Goal: Task Accomplishment & Management: Use online tool/utility

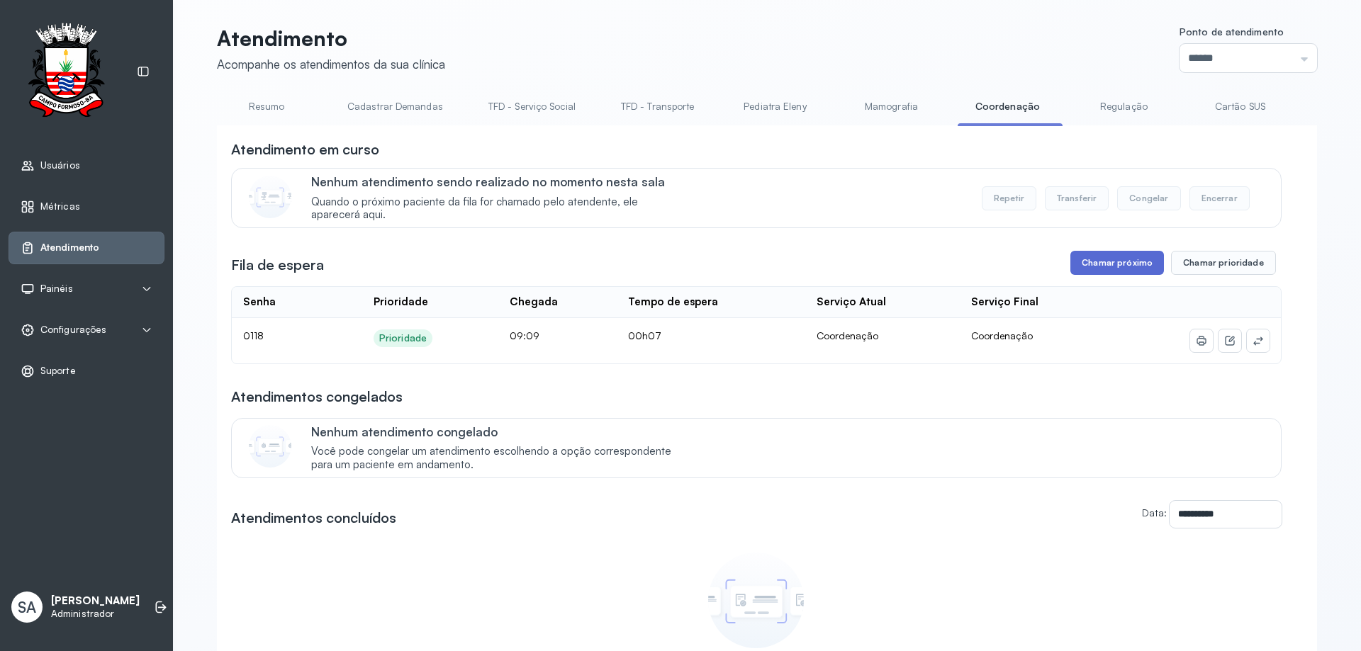
click at [1096, 271] on button "Chamar próximo" at bounding box center [1117, 263] width 94 height 24
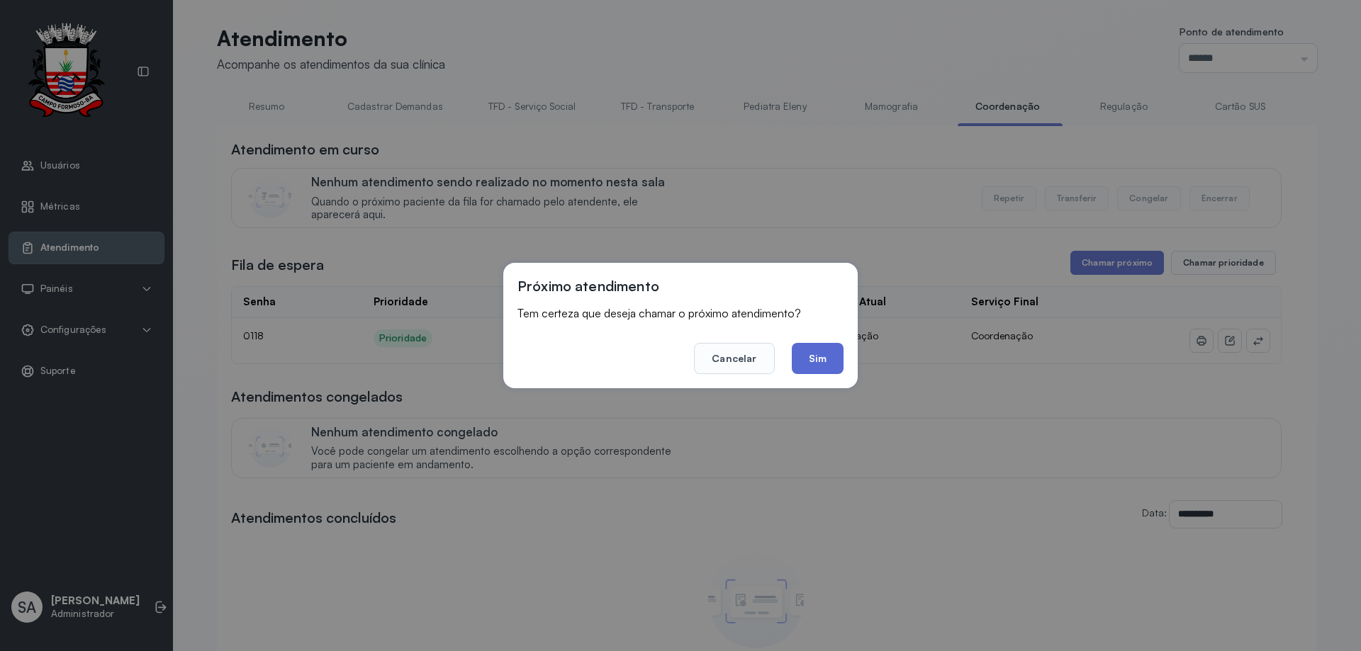
click at [833, 351] on button "Sim" at bounding box center [818, 358] width 52 height 31
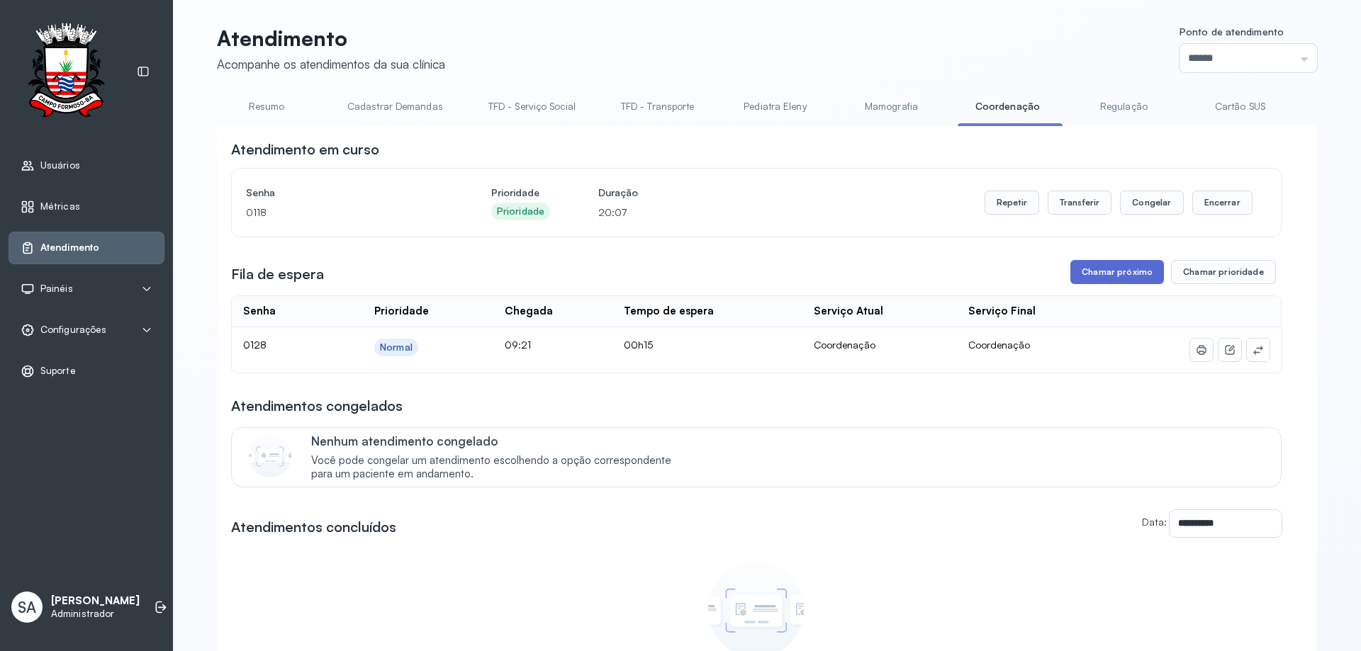
click at [1098, 276] on button "Chamar próximo" at bounding box center [1117, 272] width 94 height 24
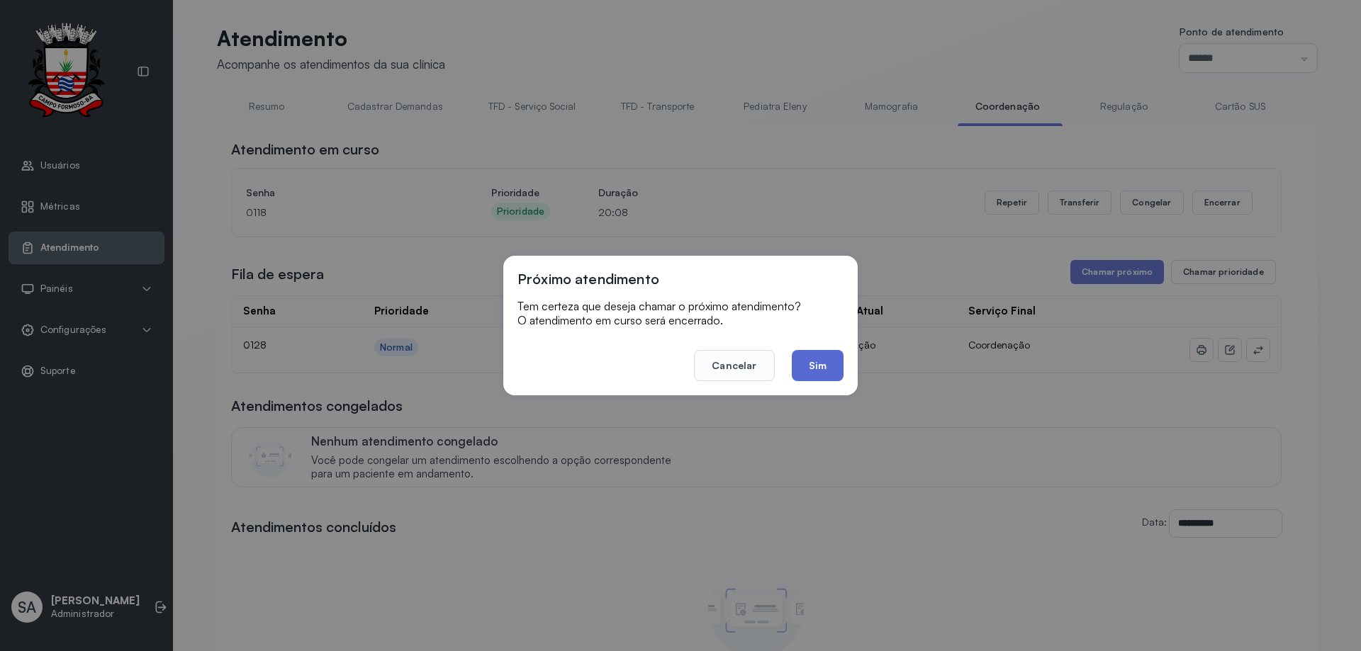
click at [810, 361] on button "Sim" at bounding box center [818, 365] width 52 height 31
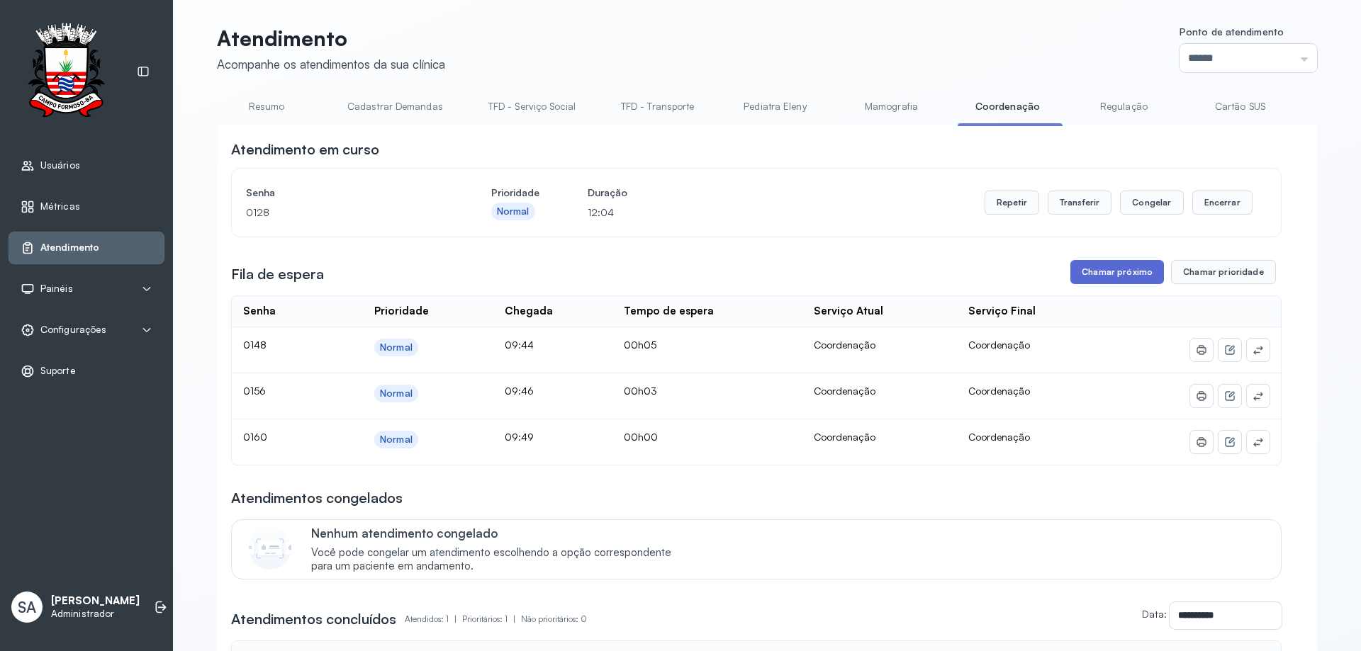
click at [1101, 276] on button "Chamar próximo" at bounding box center [1117, 272] width 94 height 24
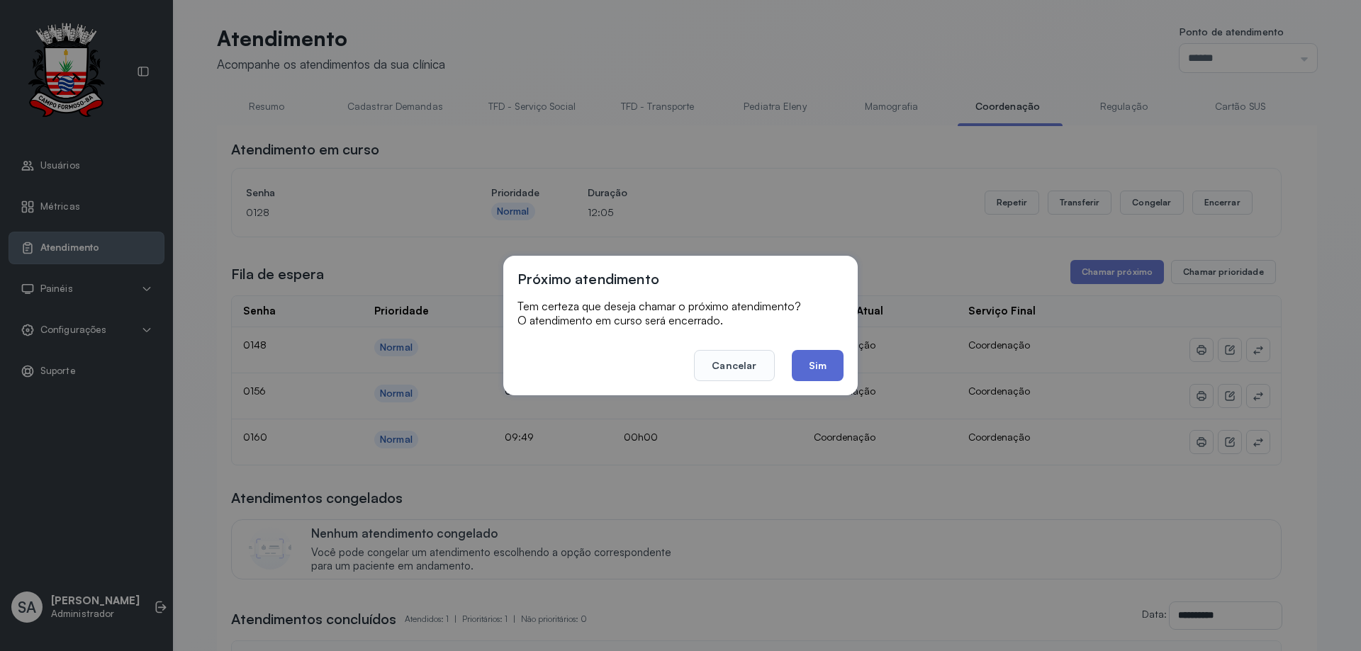
click at [833, 359] on button "Sim" at bounding box center [818, 365] width 52 height 31
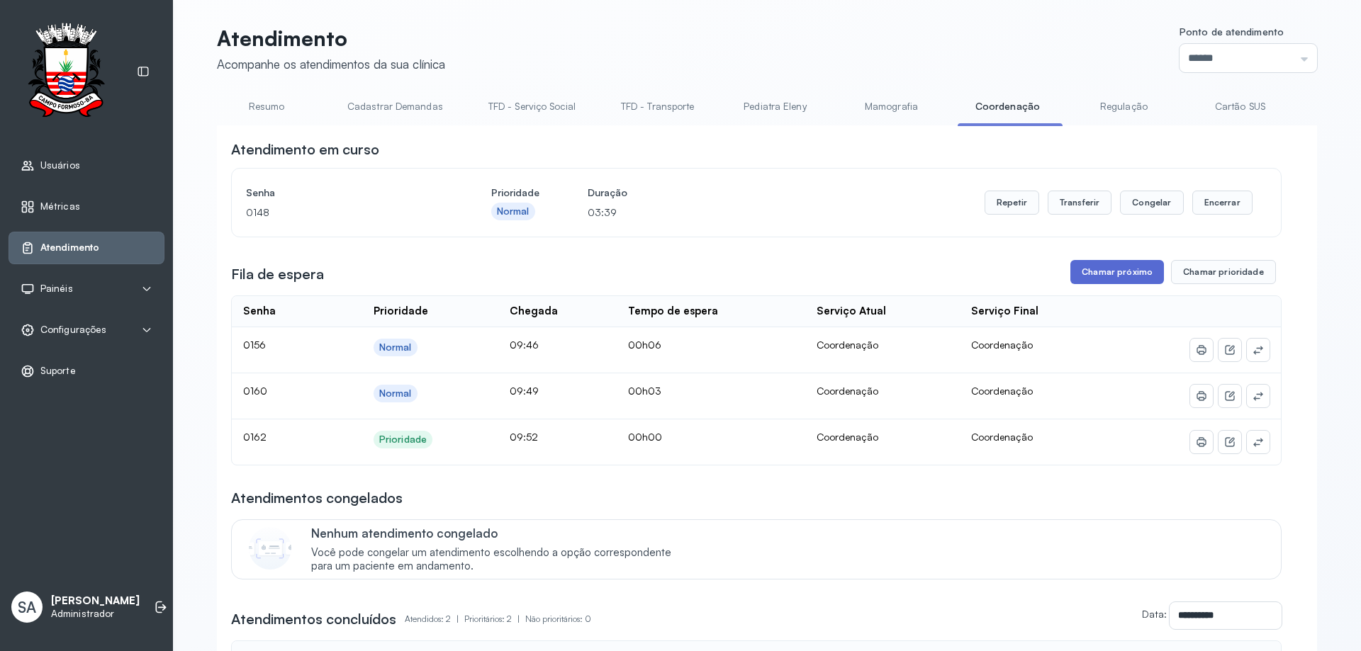
click at [1116, 274] on button "Chamar próximo" at bounding box center [1117, 272] width 94 height 24
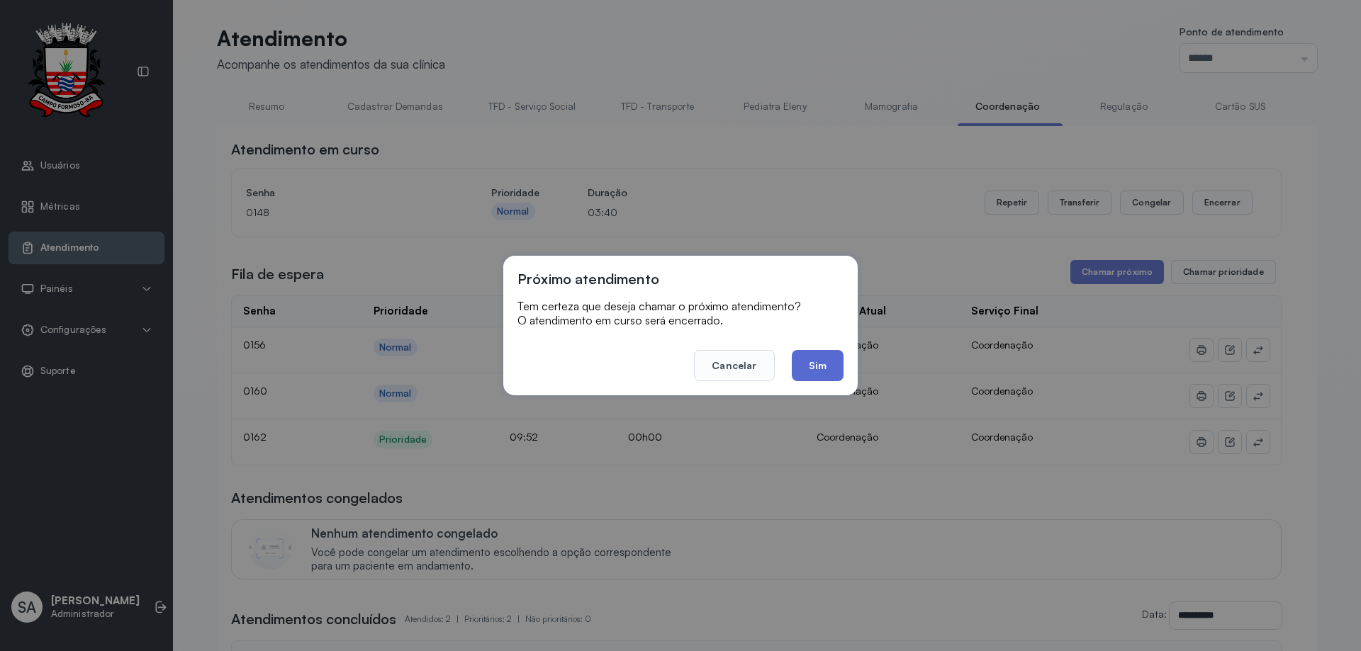
click at [825, 361] on button "Sim" at bounding box center [818, 365] width 52 height 31
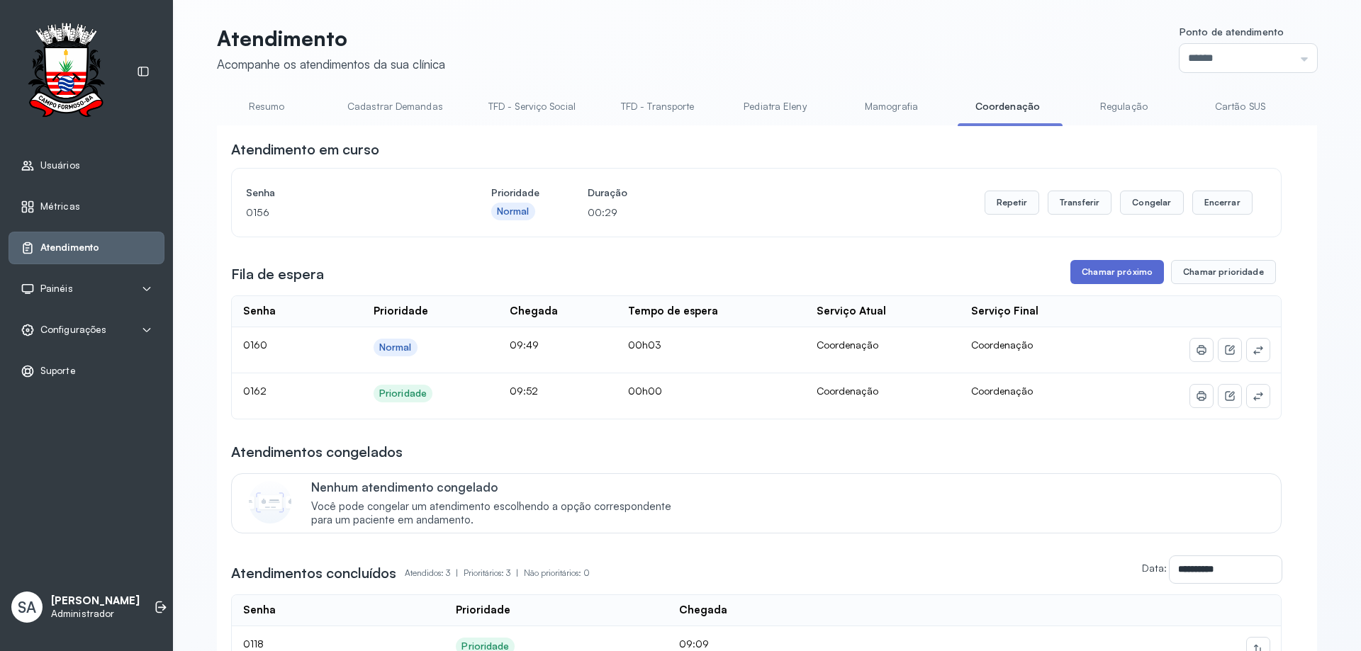
click at [1093, 276] on button "Chamar próximo" at bounding box center [1117, 272] width 94 height 24
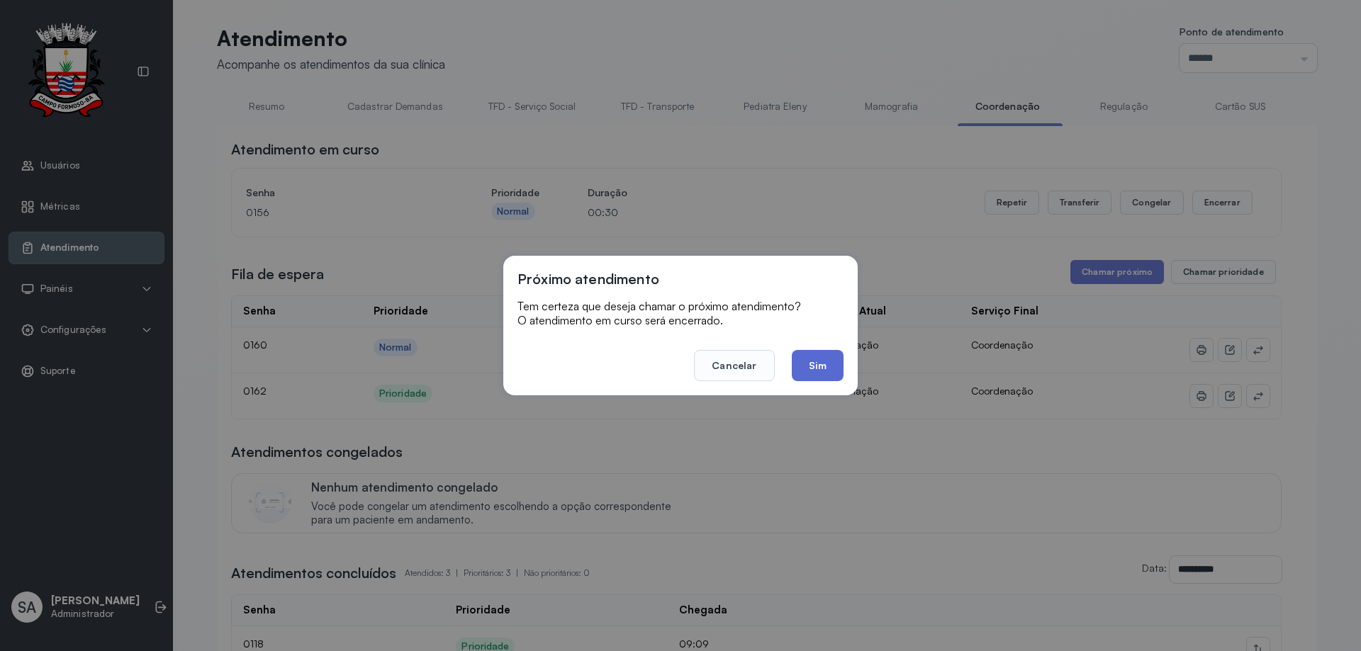
click at [817, 364] on button "Sim" at bounding box center [818, 365] width 52 height 31
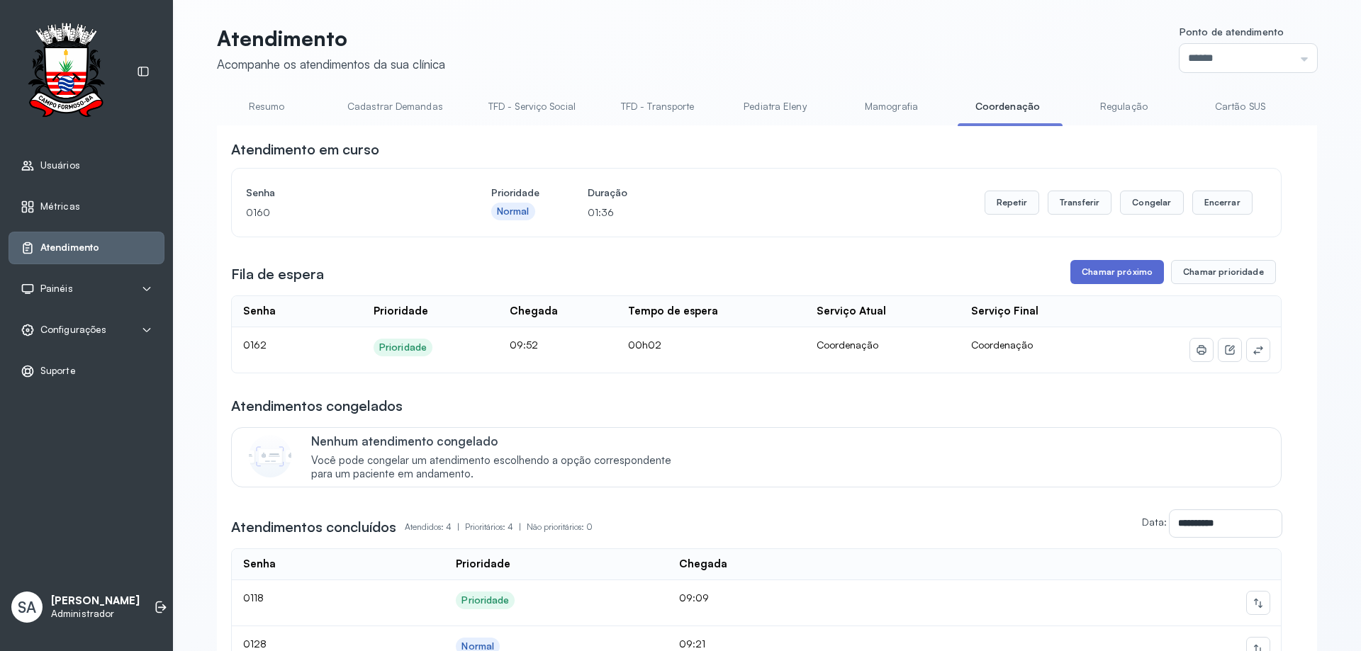
click at [1106, 272] on button "Chamar próximo" at bounding box center [1117, 272] width 94 height 24
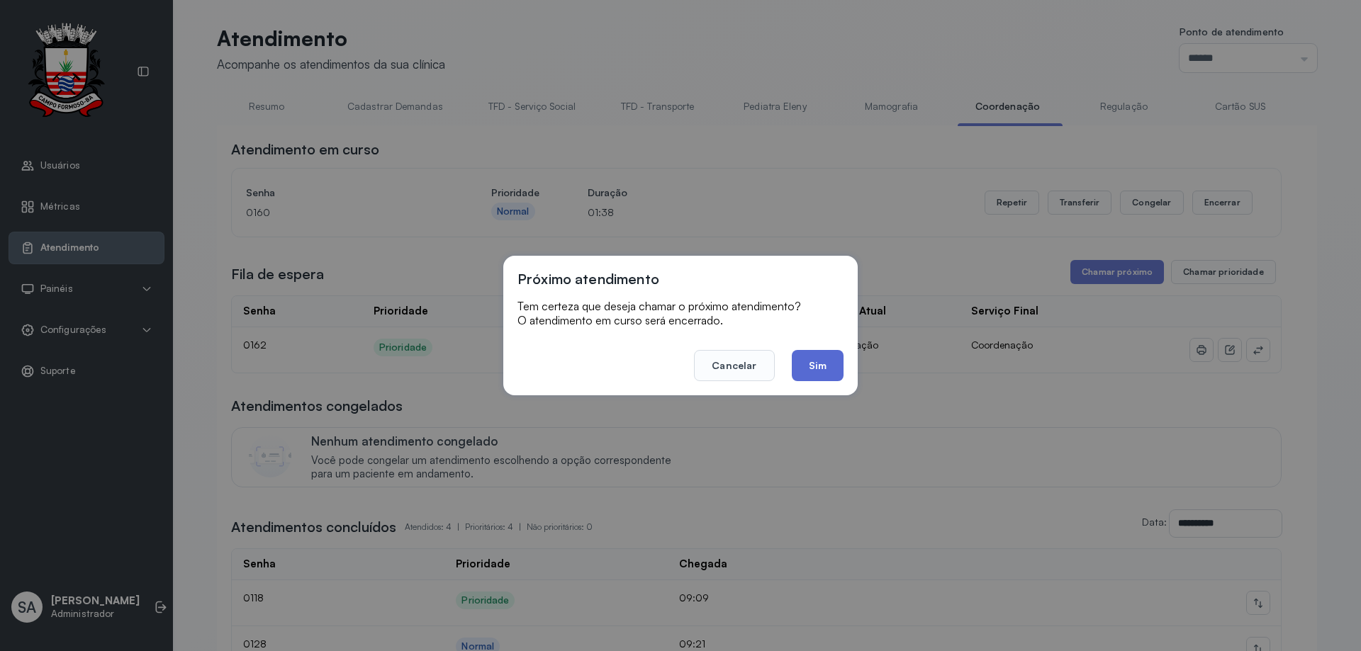
click at [825, 359] on button "Sim" at bounding box center [818, 365] width 52 height 31
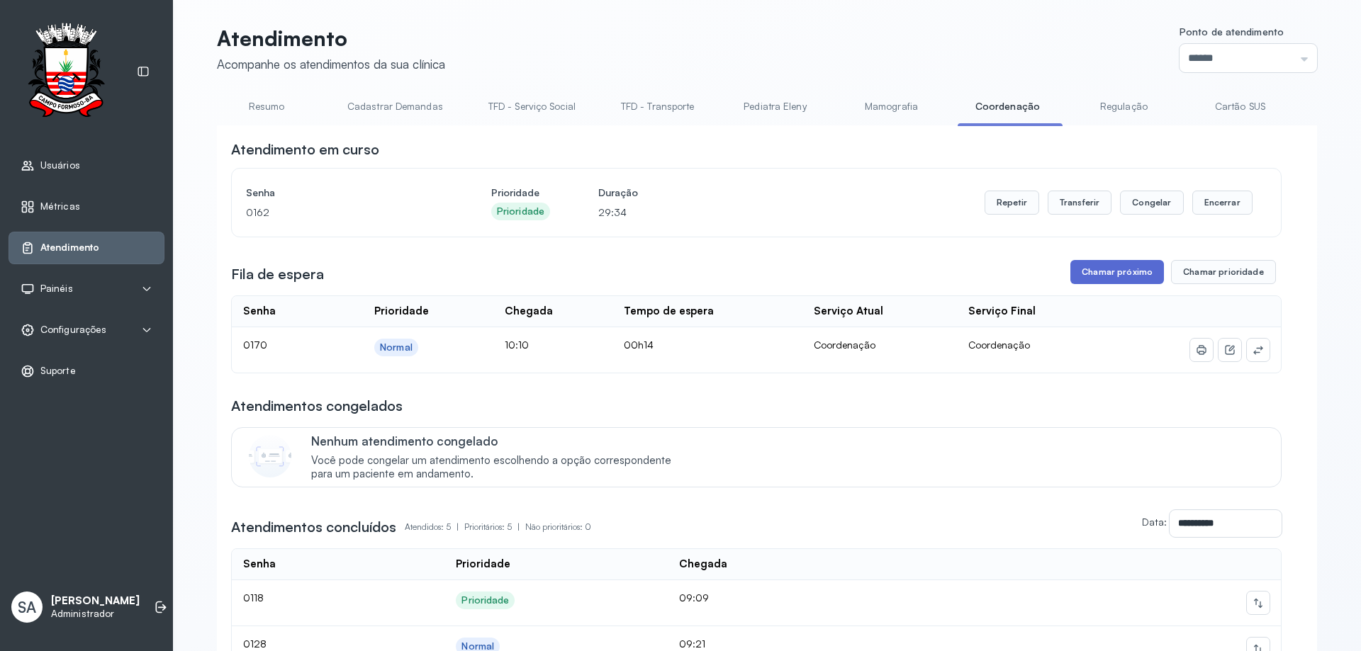
click at [1086, 269] on button "Chamar próximo" at bounding box center [1117, 272] width 94 height 24
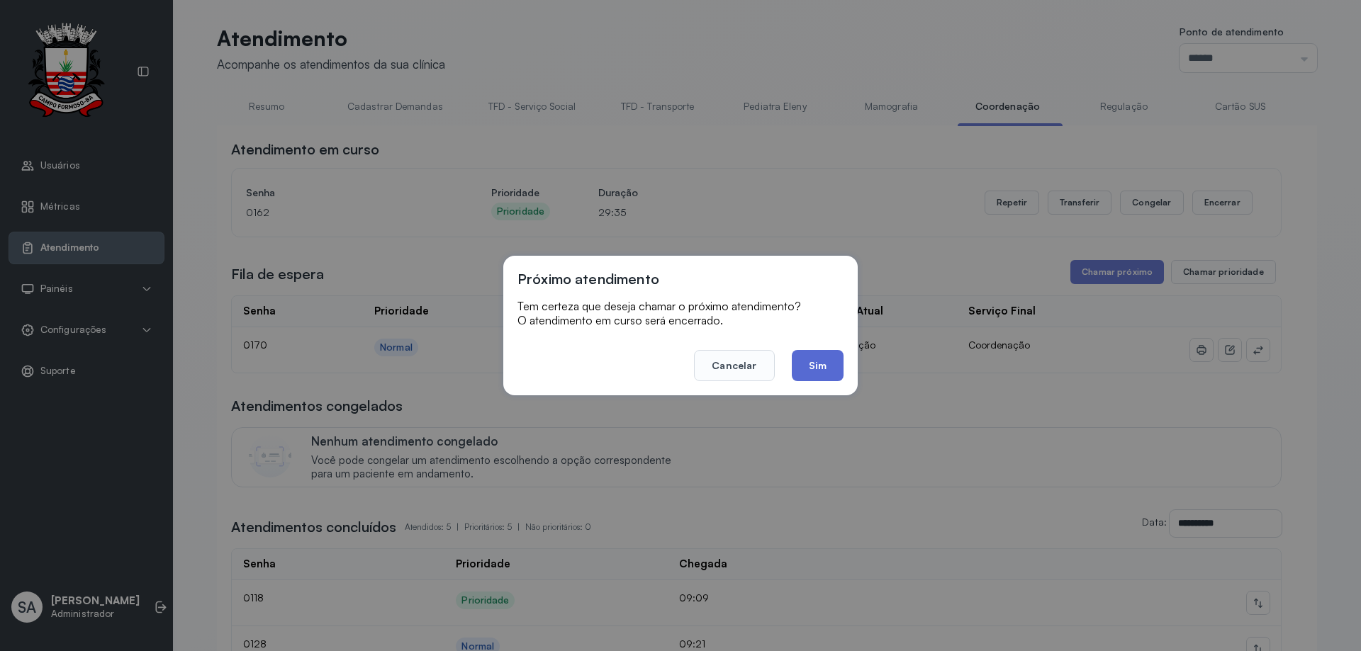
click at [831, 356] on button "Sim" at bounding box center [818, 365] width 52 height 31
